Goal: Entertainment & Leisure: Consume media (video, audio)

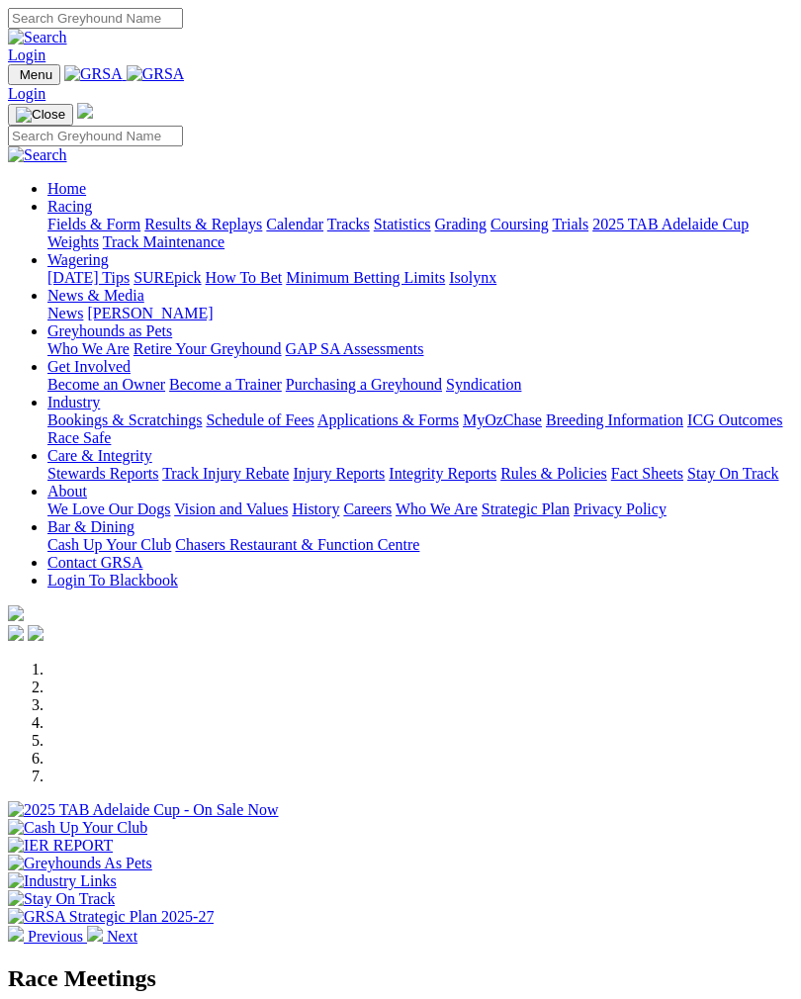
scroll to position [425, 0]
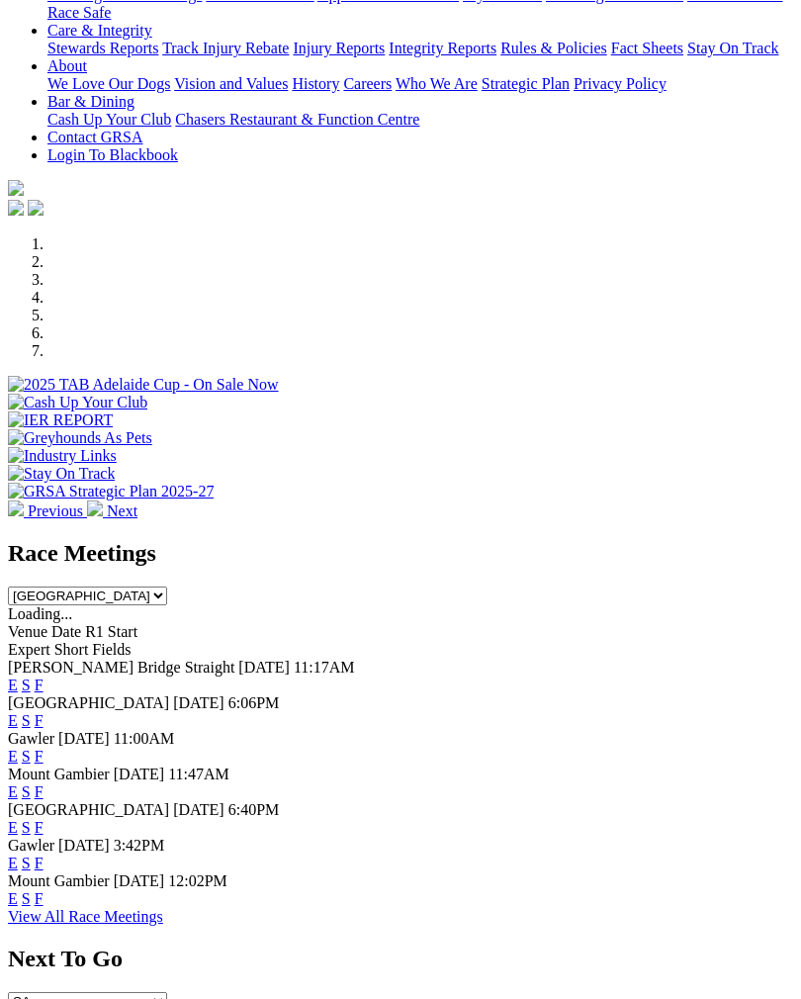
click at [44, 712] on link "F" at bounding box center [39, 720] width 9 height 17
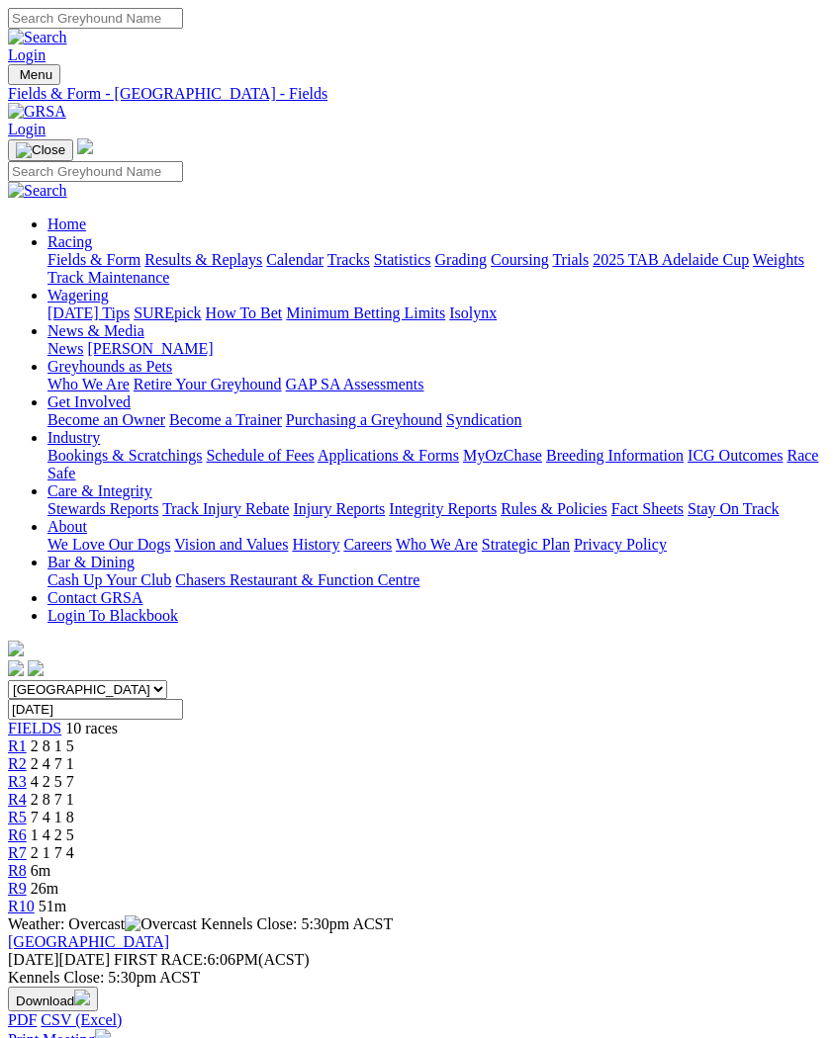
click at [27, 844] on span "R7" at bounding box center [17, 852] width 19 height 17
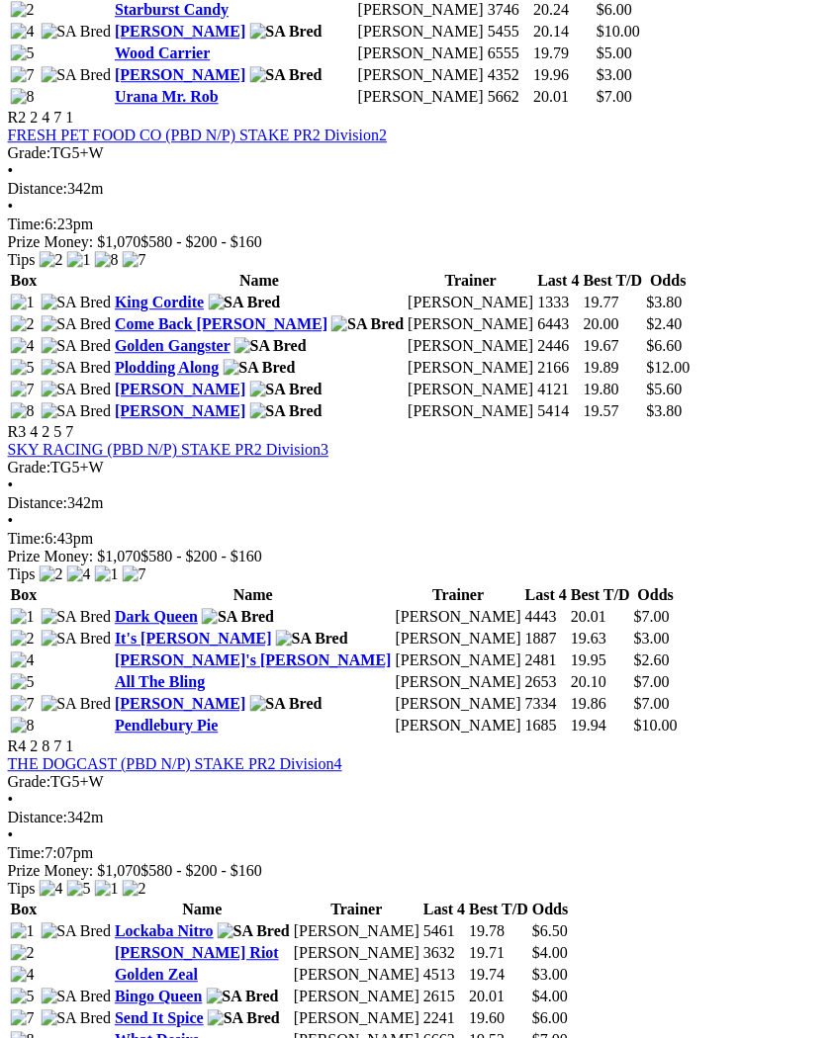
scroll to position [1253, 1]
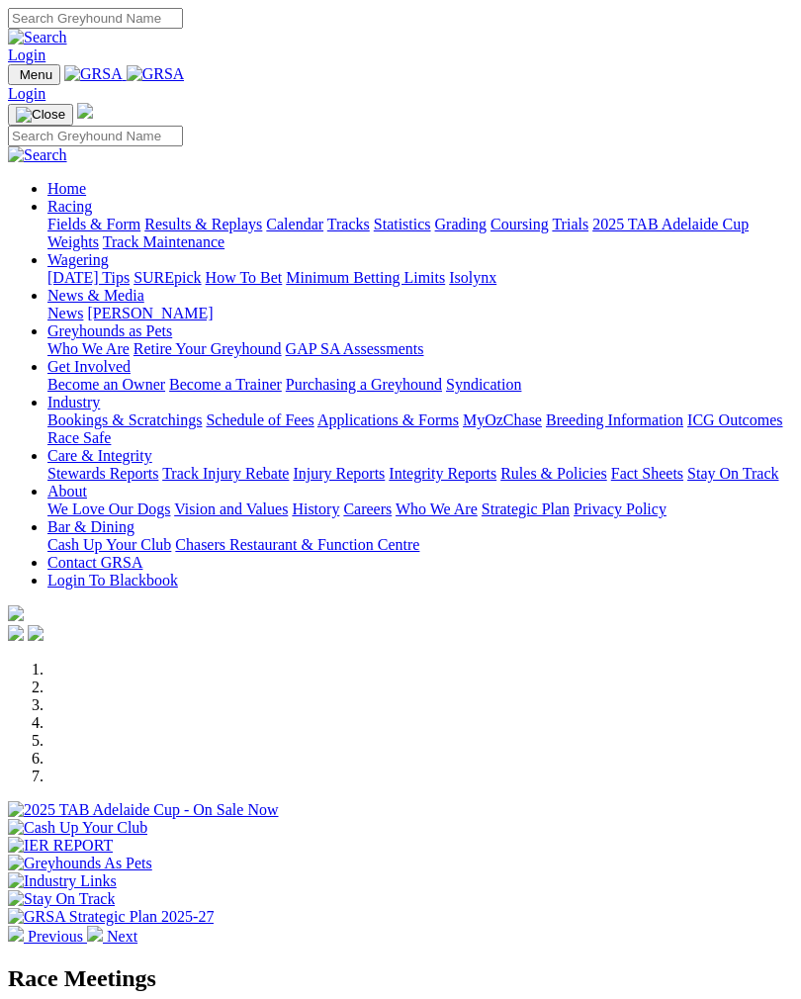
scroll to position [425, 0]
